Goal: Information Seeking & Learning: Learn about a topic

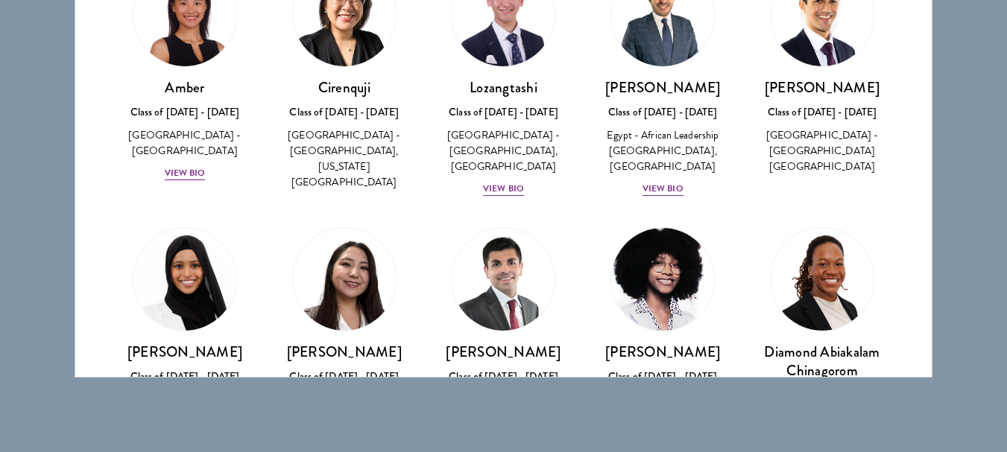
scroll to position [11, 0]
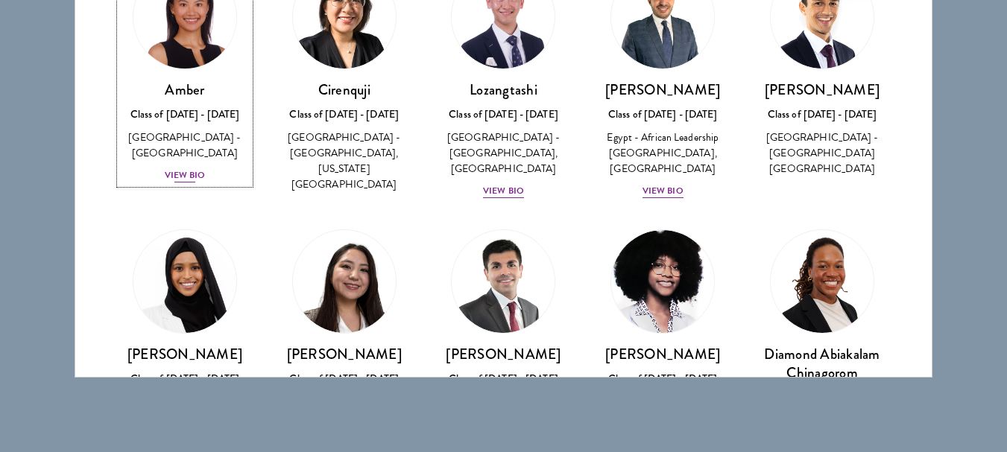
click at [202, 144] on div "[GEOGRAPHIC_DATA] - [GEOGRAPHIC_DATA]" at bounding box center [185, 145] width 130 height 31
click at [169, 168] on div "View Bio" at bounding box center [185, 175] width 41 height 14
click at [195, 168] on div "View Bio" at bounding box center [185, 175] width 41 height 14
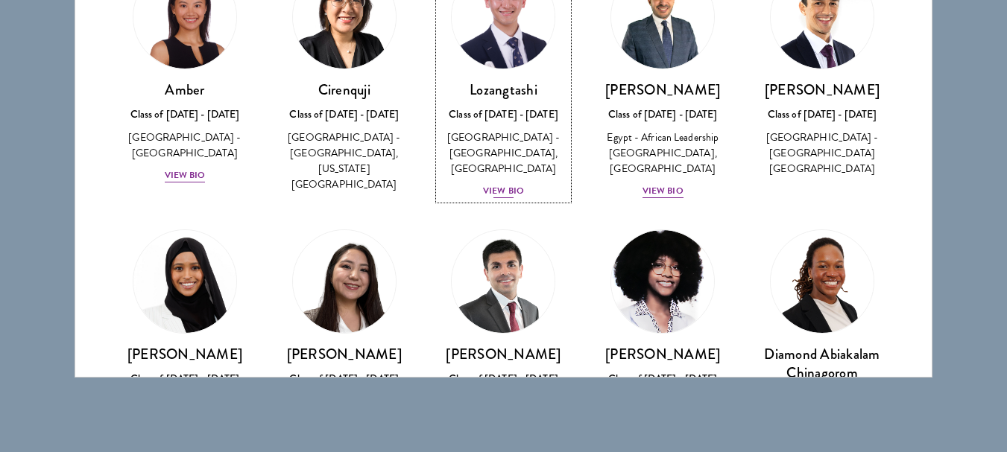
click at [497, 191] on div "View Bio" at bounding box center [503, 191] width 41 height 14
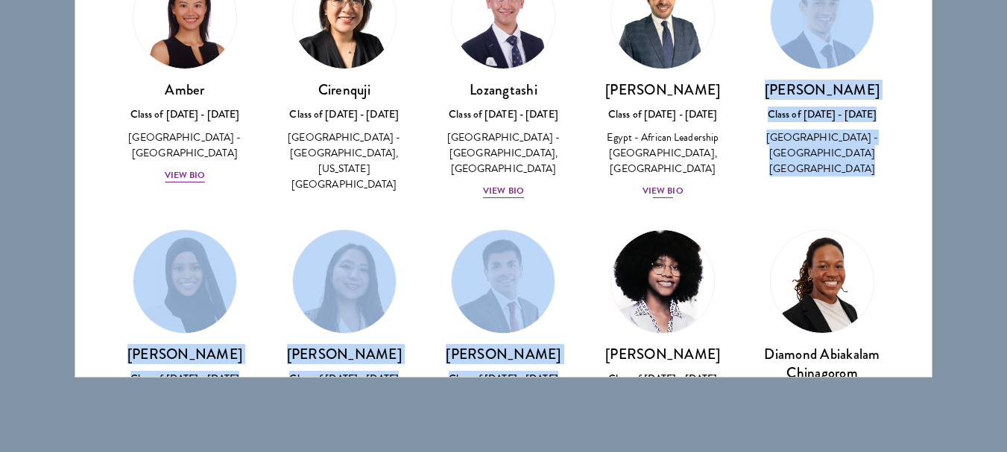
drag, startPoint x: 710, startPoint y: 229, endPoint x: 682, endPoint y: 188, distance: 49.2
click at [682, 188] on div "HossamEldeen Abdelfatah Class of [DATE] - [DATE] [GEOGRAPHIC_DATA] - African Le…" at bounding box center [663, 139] width 130 height 119
click at [658, 189] on div "View Bio" at bounding box center [662, 191] width 41 height 14
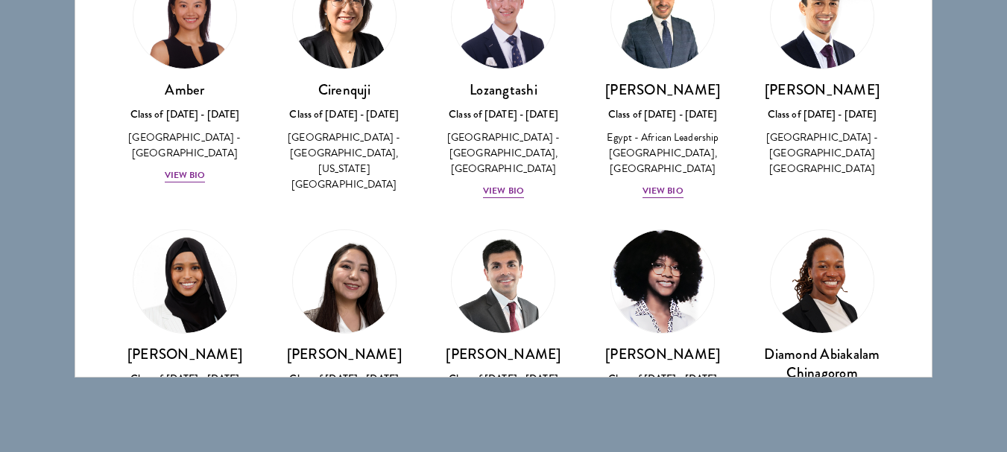
click at [619, 191] on div "HossamEldeen Abdelfatah Class of [DATE] - [DATE] [GEOGRAPHIC_DATA] - African Le…" at bounding box center [663, 139] width 130 height 119
click at [646, 198] on div "View Bio" at bounding box center [662, 191] width 41 height 14
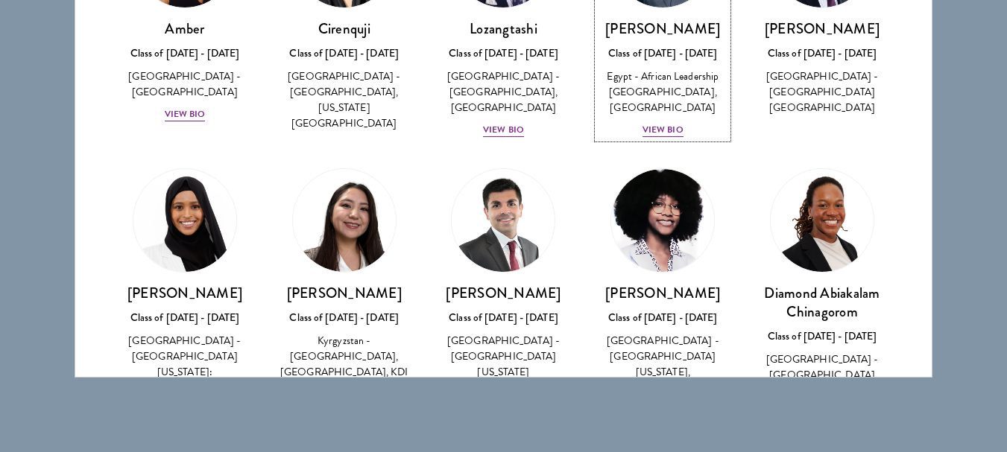
scroll to position [73, 0]
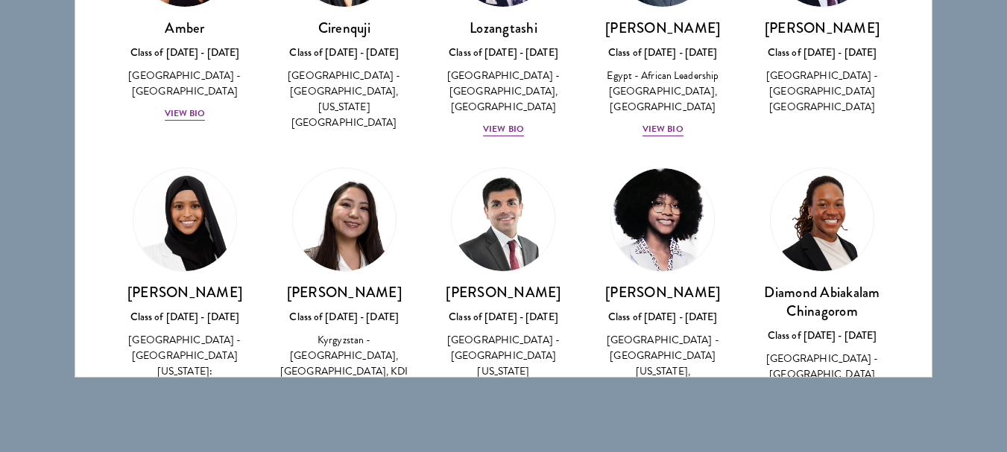
click at [586, 150] on div "HossamEldeen Abdelfatah Class of [DATE] - [DATE] [GEOGRAPHIC_DATA] - African Le…" at bounding box center [662, 20] width 159 height 264
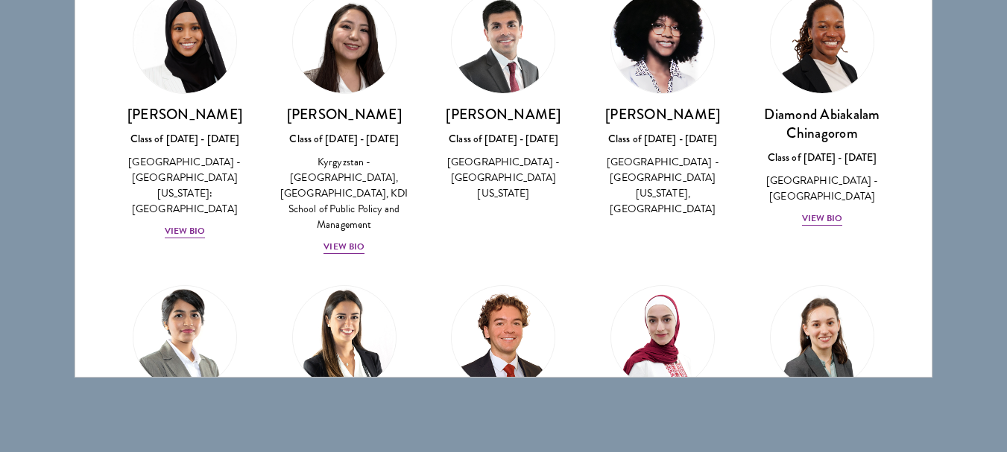
scroll to position [256, 0]
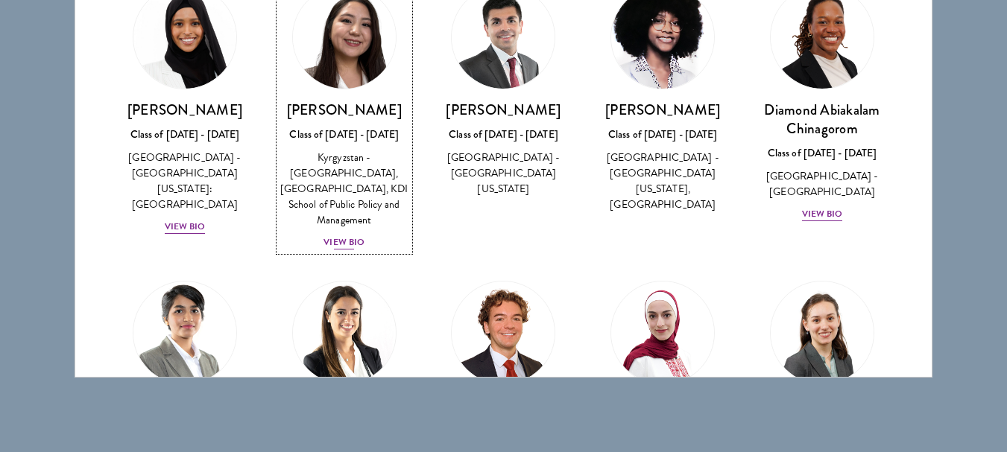
click at [364, 223] on div "Kyrgyzstan - [GEOGRAPHIC_DATA], [GEOGRAPHIC_DATA], KDI School of Public Policy …" at bounding box center [344, 189] width 130 height 78
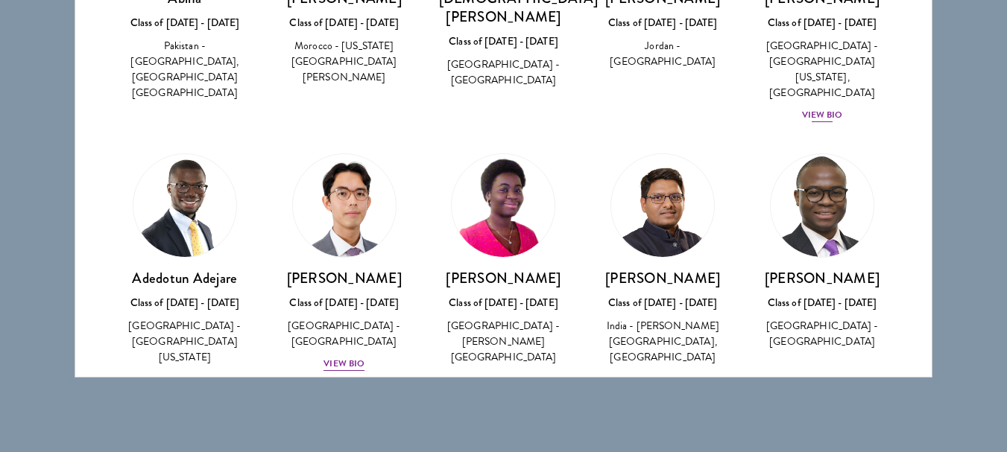
scroll to position [664, 0]
click at [823, 61] on div "[GEOGRAPHIC_DATA] - [GEOGRAPHIC_DATA][US_STATE], [GEOGRAPHIC_DATA]" at bounding box center [822, 68] width 130 height 63
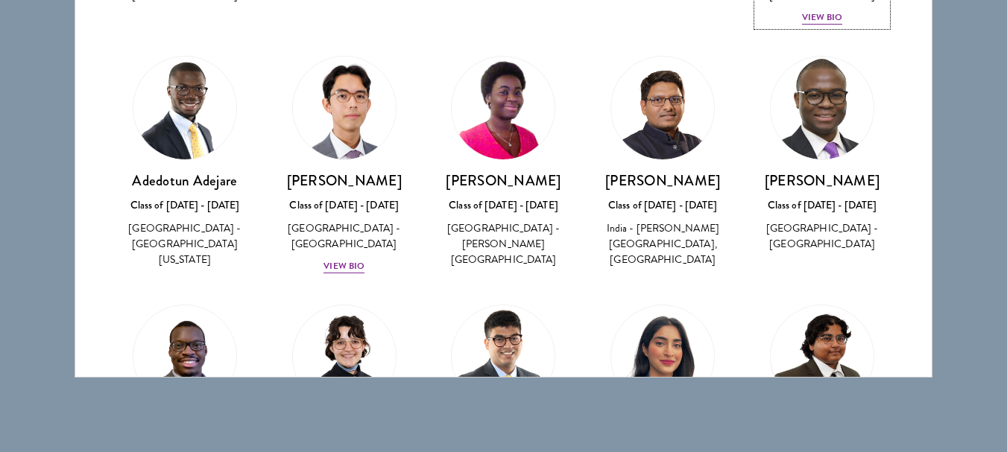
scroll to position [761, 0]
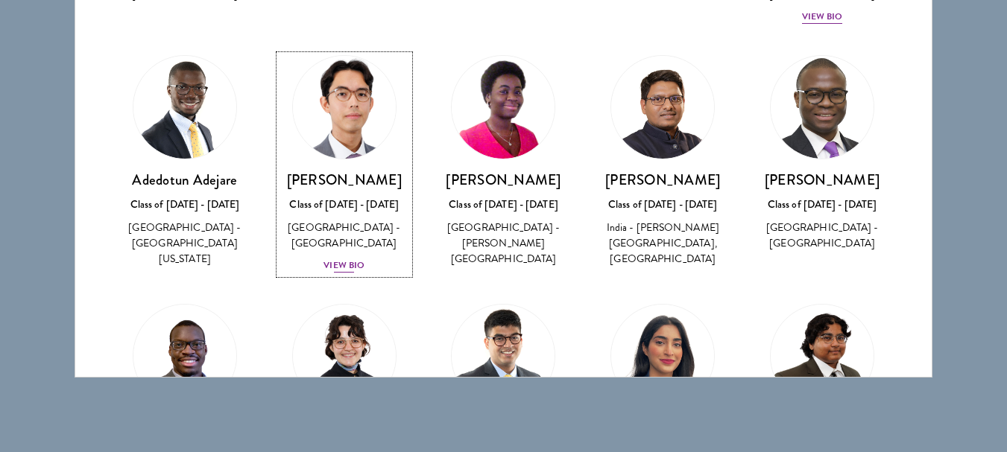
click at [341, 259] on div "View Bio" at bounding box center [343, 266] width 41 height 14
click at [363, 242] on div "[PERSON_NAME] Class of [DATE] - [DATE] [GEOGRAPHIC_DATA] - [GEOGRAPHIC_DATA] [G…" at bounding box center [344, 223] width 130 height 104
